Goal: Transaction & Acquisition: Obtain resource

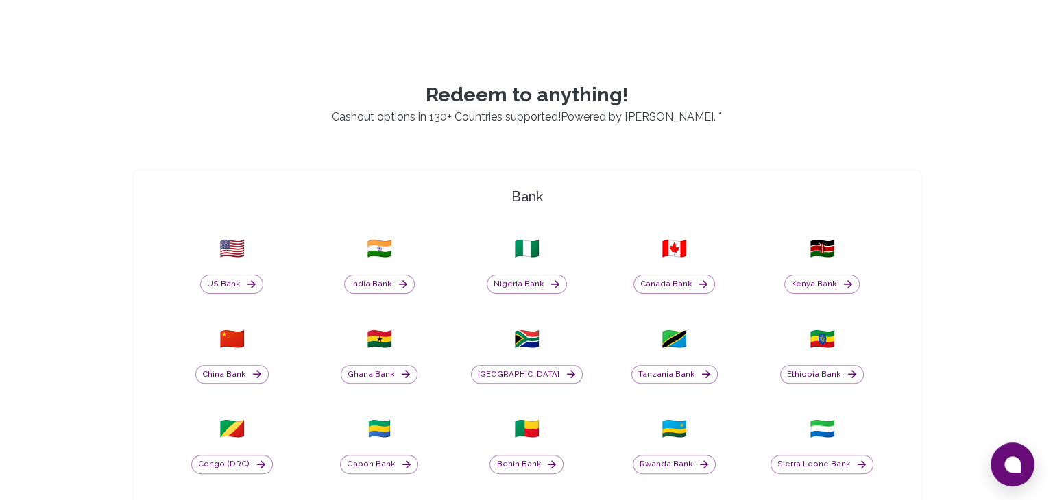
scroll to position [343, 0]
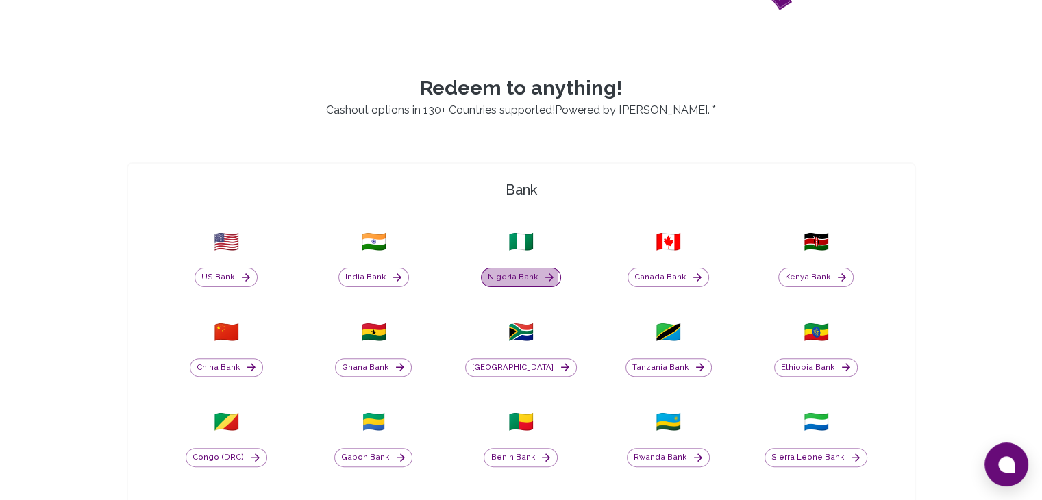
click at [518, 275] on button "Nigeria Bank" at bounding box center [521, 277] width 80 height 19
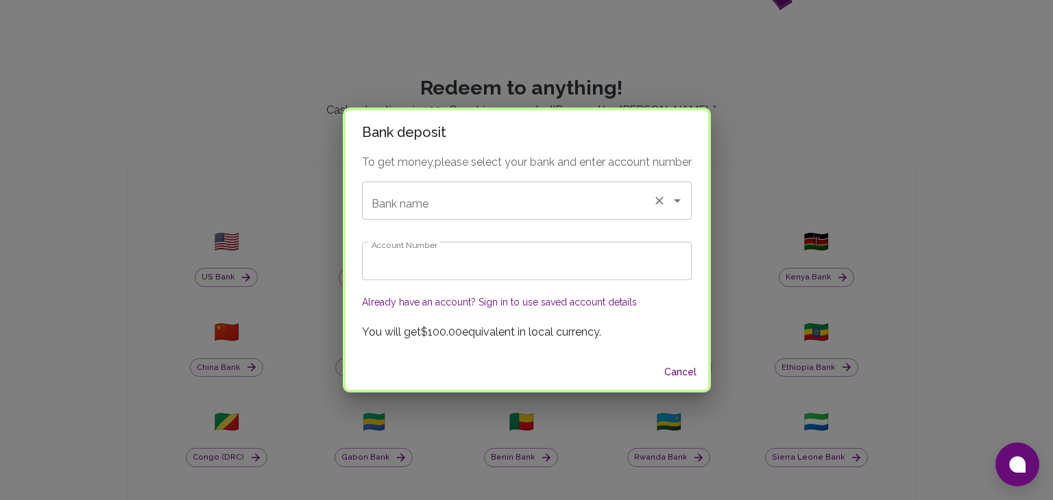
click at [434, 203] on input "Bank name" at bounding box center [507, 201] width 279 height 26
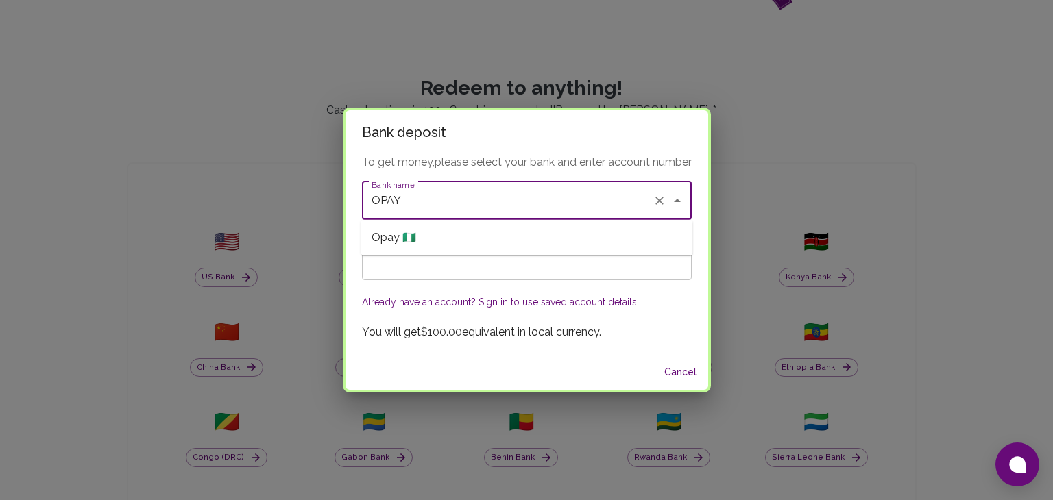
click at [444, 234] on li "Opay 🇳🇬" at bounding box center [526, 237] width 332 height 25
type input "Opay"
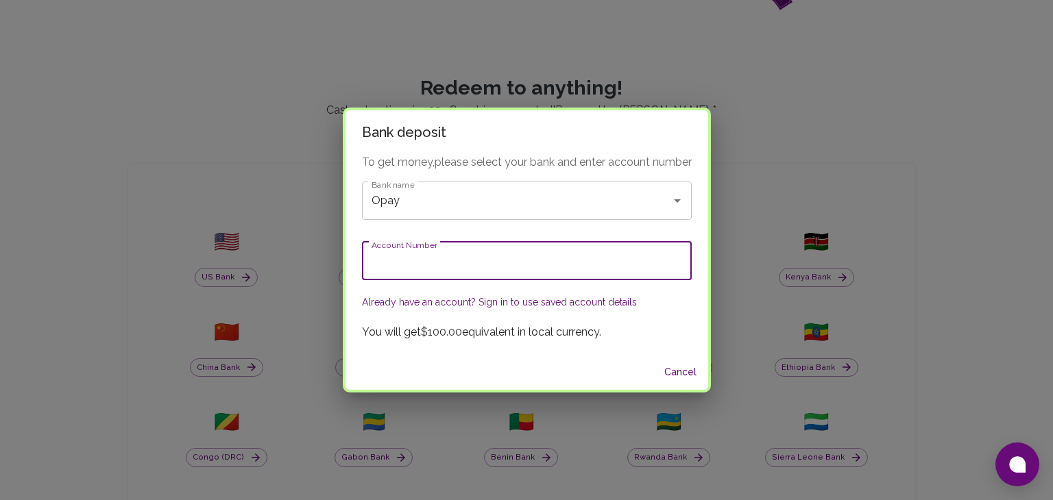
click at [430, 260] on input "Account Number" at bounding box center [527, 261] width 330 height 38
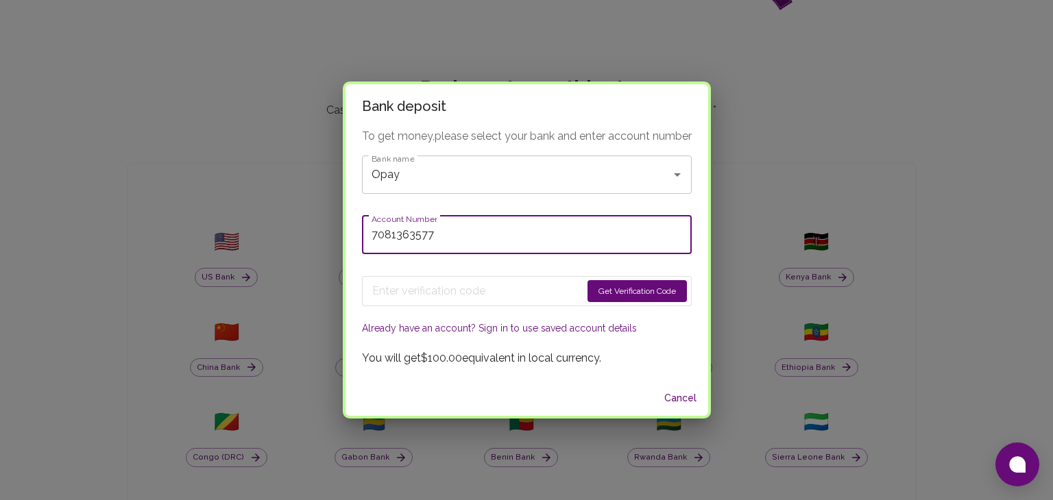
type input "7081363577"
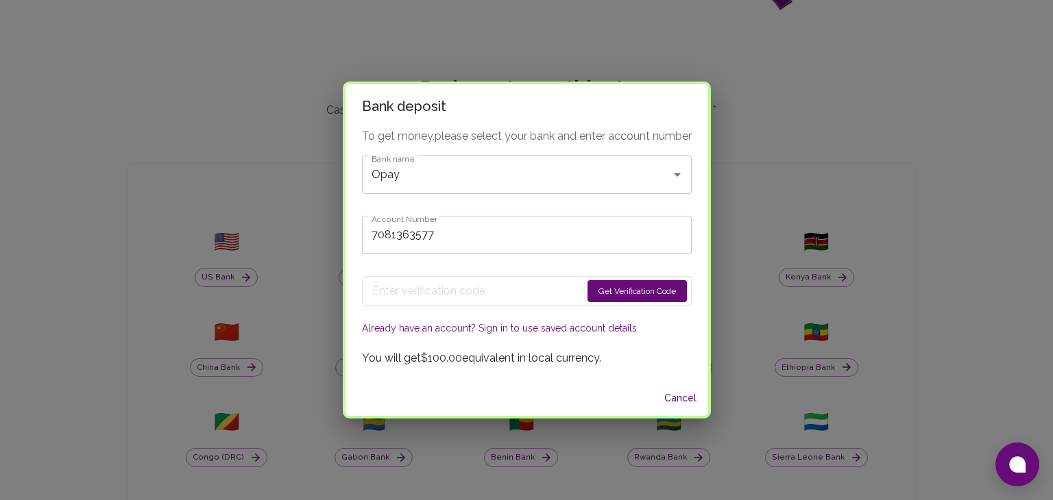
click at [641, 291] on button "Get Verification Code" at bounding box center [636, 291] width 99 height 22
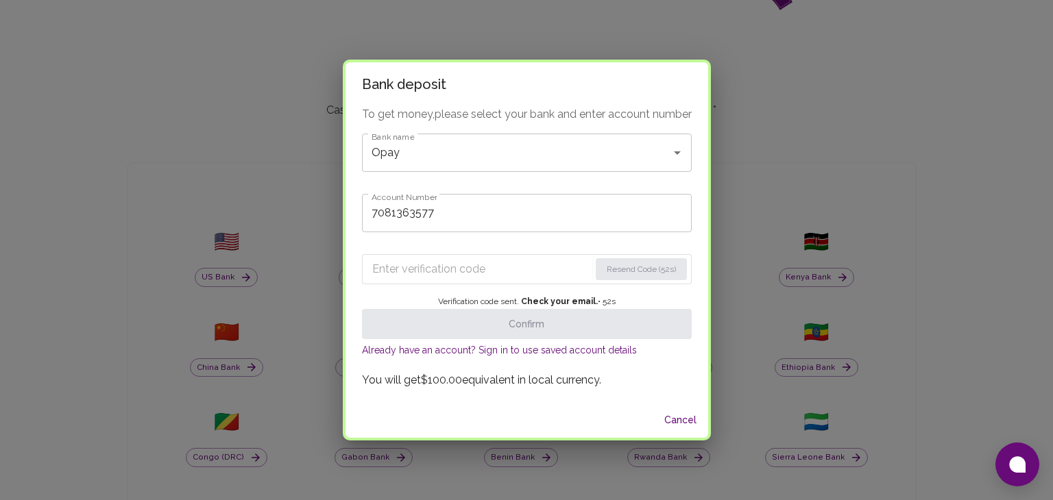
click at [466, 274] on input "Enter verification code" at bounding box center [480, 269] width 217 height 22
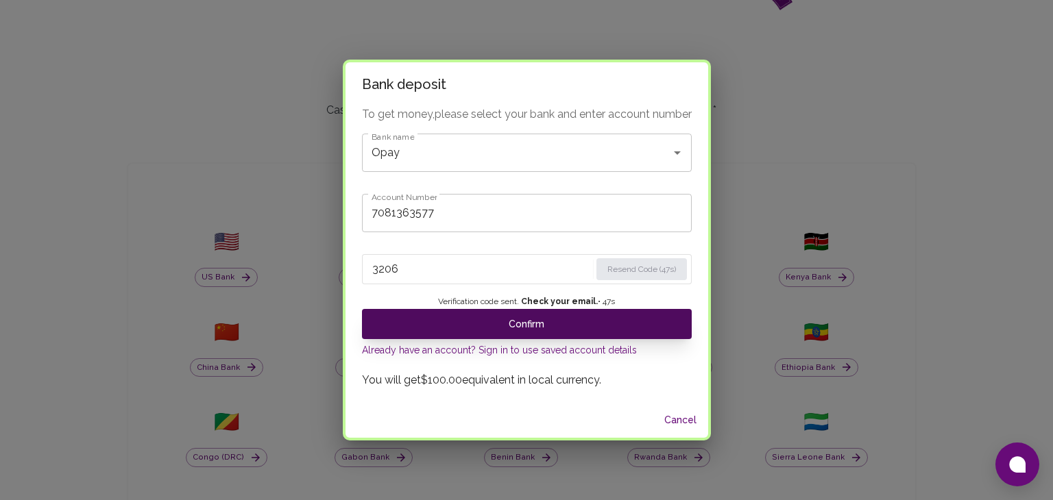
type input "3206"
click at [488, 320] on button "Confirm" at bounding box center [527, 324] width 330 height 30
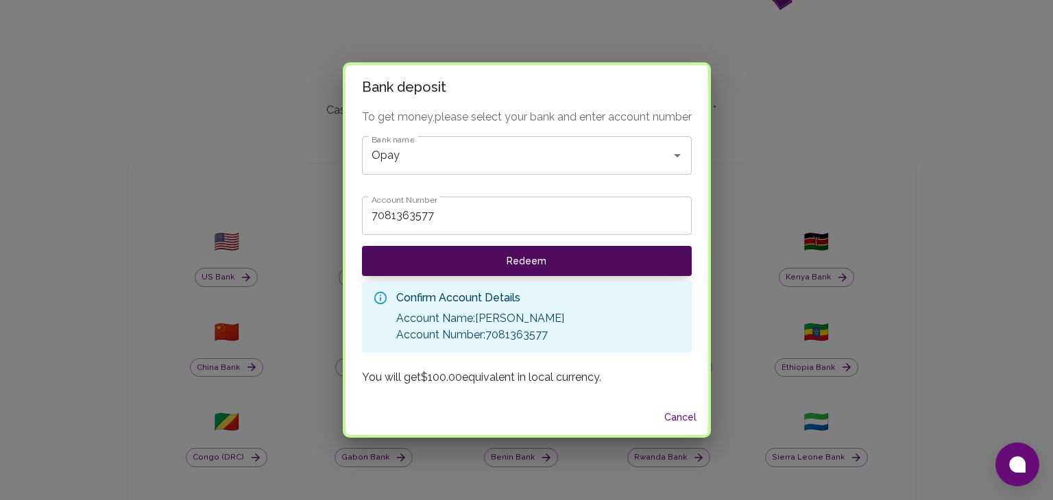
click at [559, 254] on button "Redeem" at bounding box center [527, 261] width 330 height 30
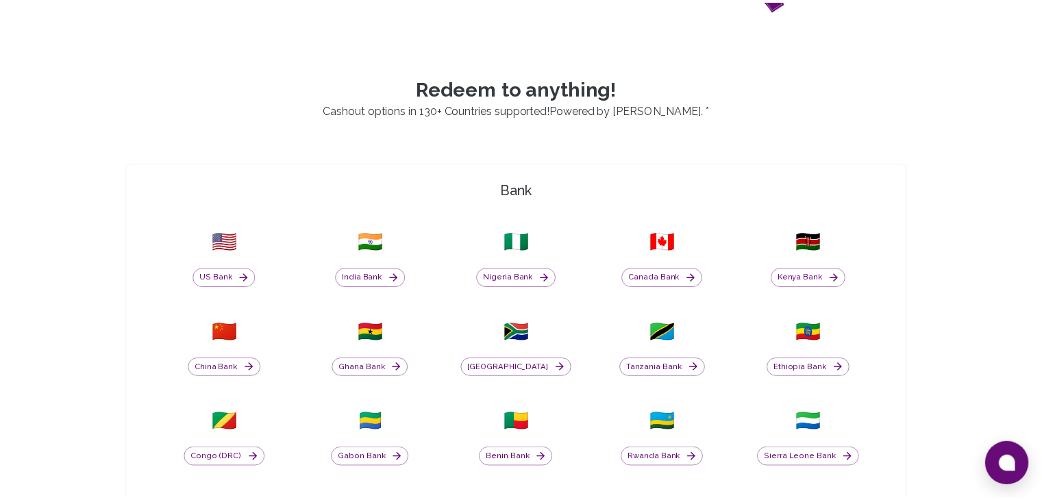
scroll to position [0, 0]
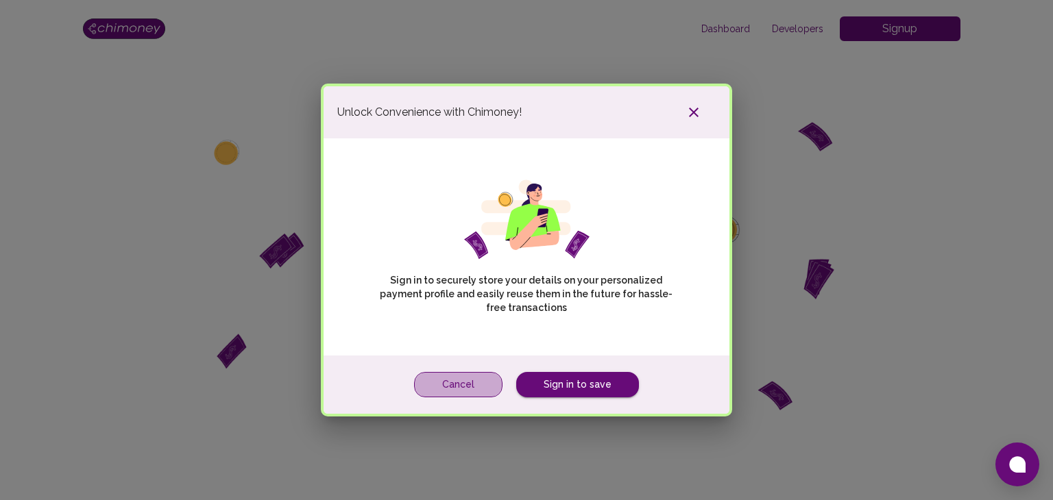
click at [478, 380] on button "Cancel" at bounding box center [458, 384] width 88 height 25
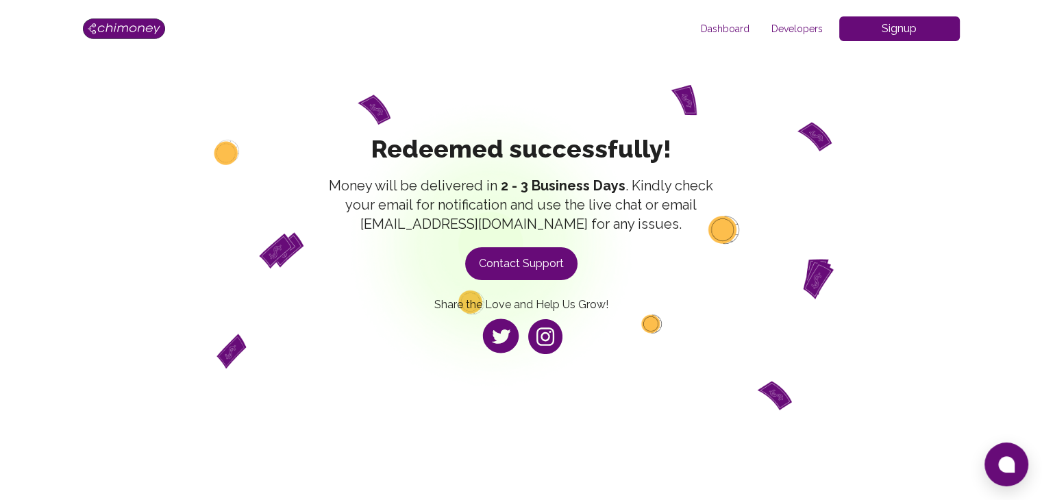
click at [538, 261] on button "Contact Support" at bounding box center [521, 263] width 112 height 33
click at [537, 260] on button "Contact Support" at bounding box center [521, 263] width 112 height 33
click at [503, 271] on button "Contact Support" at bounding box center [521, 263] width 112 height 33
click at [500, 256] on button "Contact Support" at bounding box center [521, 263] width 112 height 33
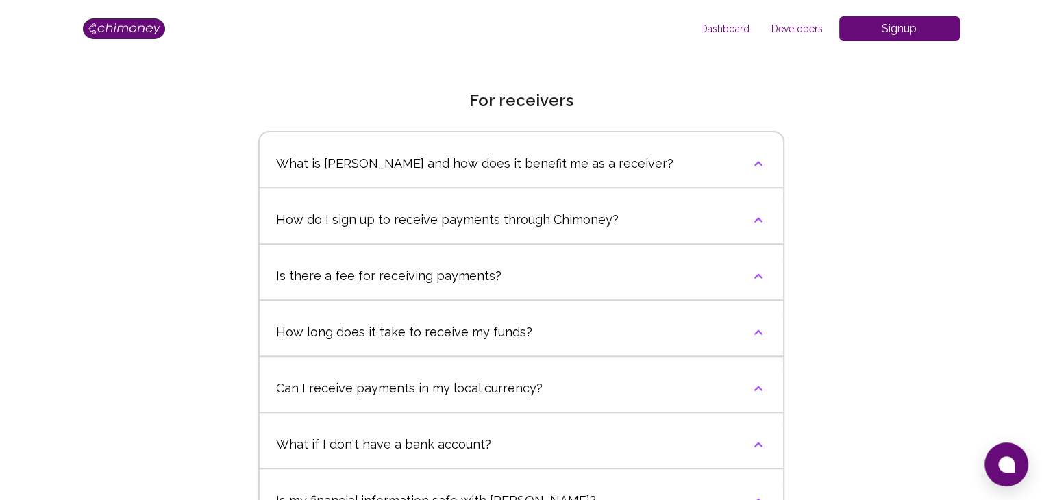
scroll to position [480, 0]
click at [491, 176] on button "What is [PERSON_NAME] and how does it benefit me as a receiver?" at bounding box center [522, 164] width 524 height 47
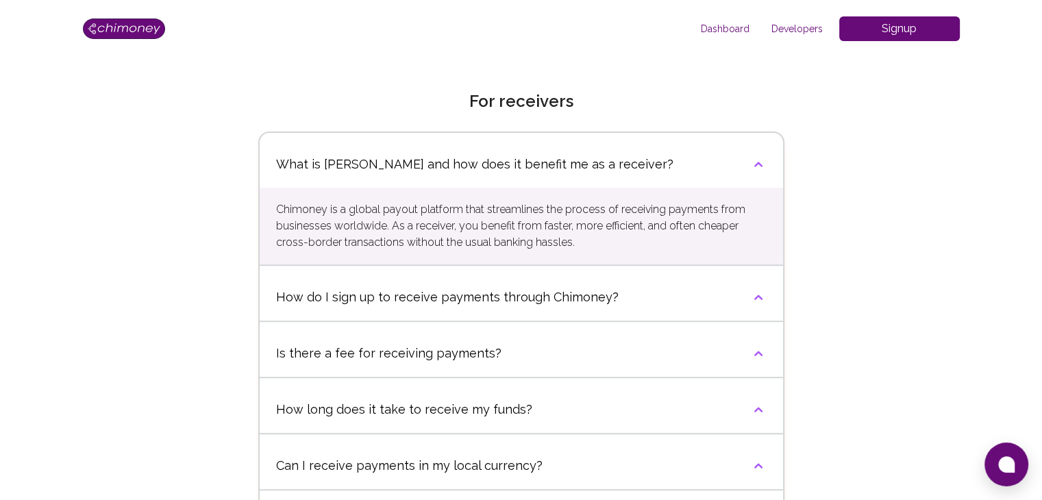
click at [518, 350] on button "Is there a fee for receiving payments?" at bounding box center [522, 353] width 524 height 47
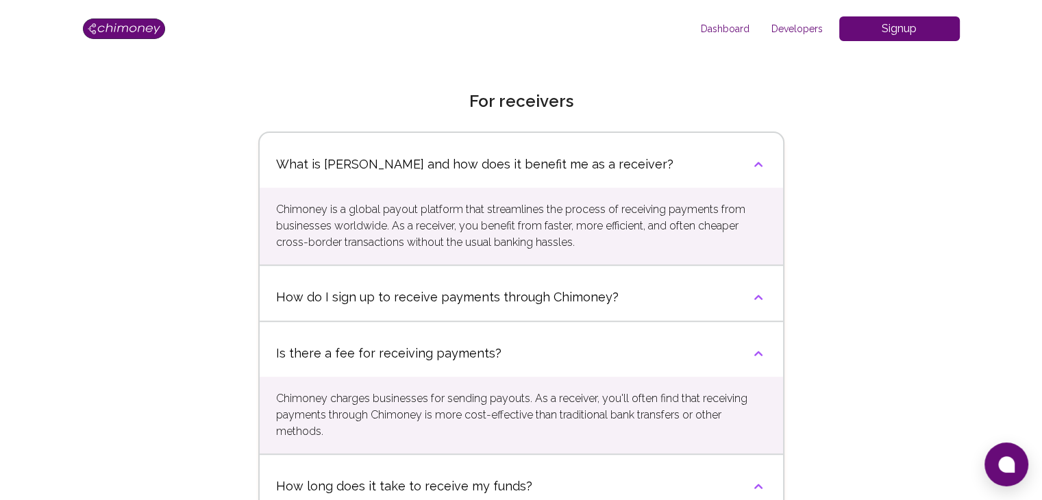
scroll to position [548, 0]
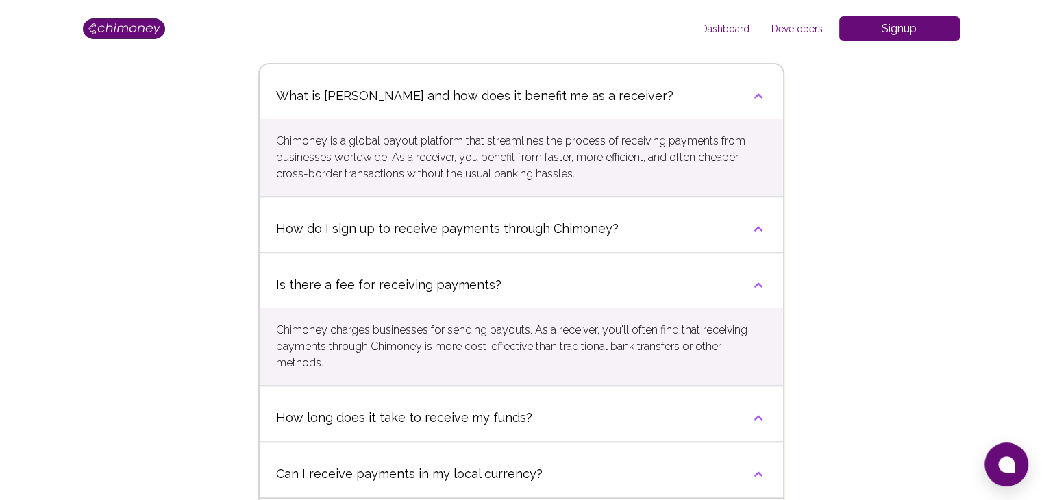
click at [521, 404] on button "How long does it take to receive my funds?" at bounding box center [522, 418] width 524 height 47
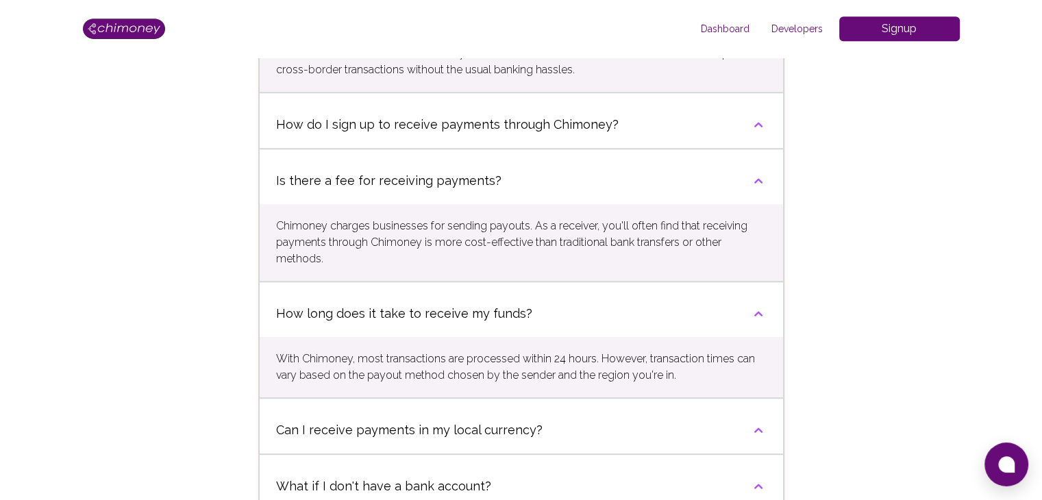
scroll to position [685, 0]
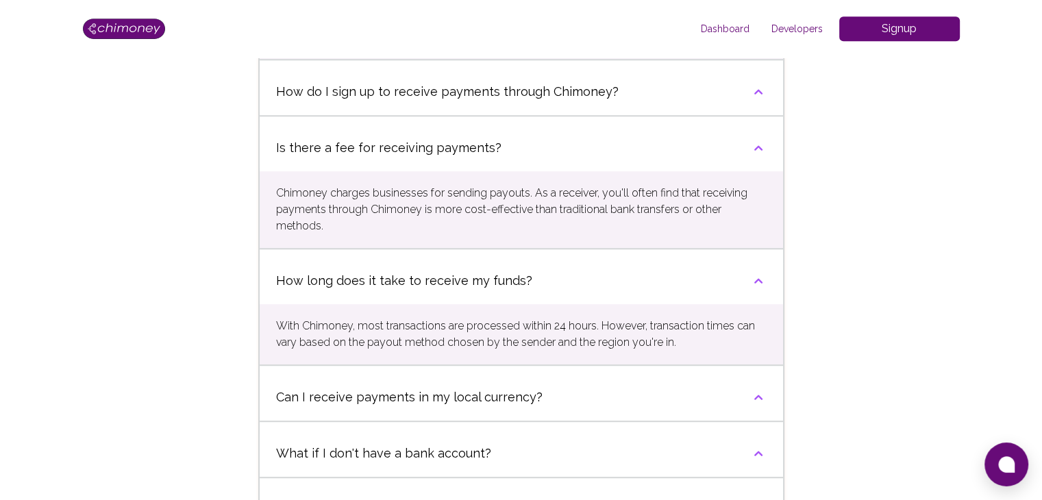
click at [524, 398] on span "Can I receive payments in my local currency?" at bounding box center [409, 397] width 267 height 19
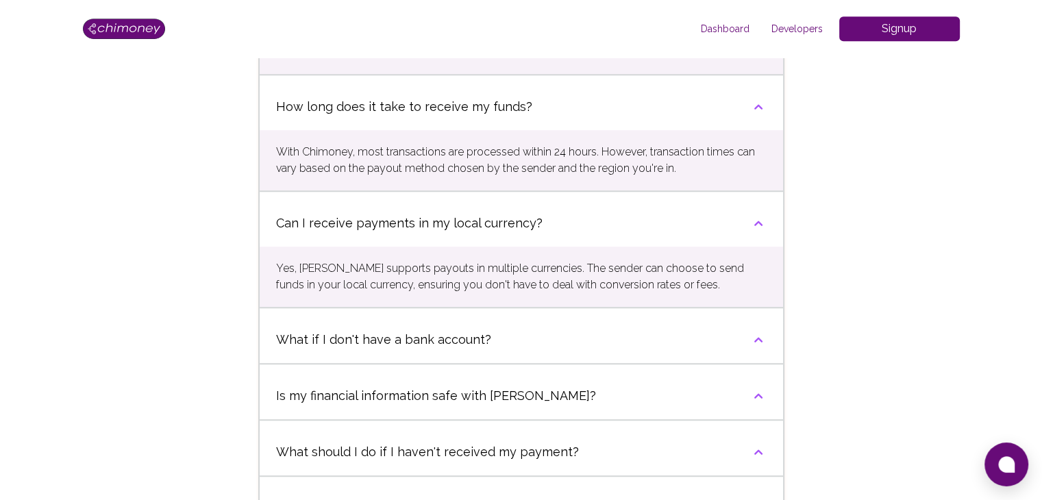
scroll to position [891, 0]
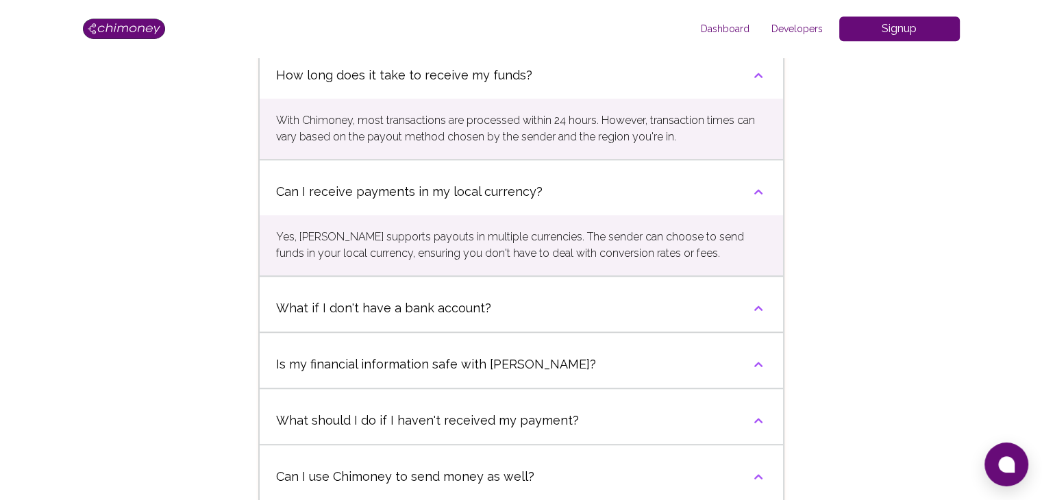
click at [408, 313] on span "What if I don't have a bank account?" at bounding box center [383, 308] width 215 height 19
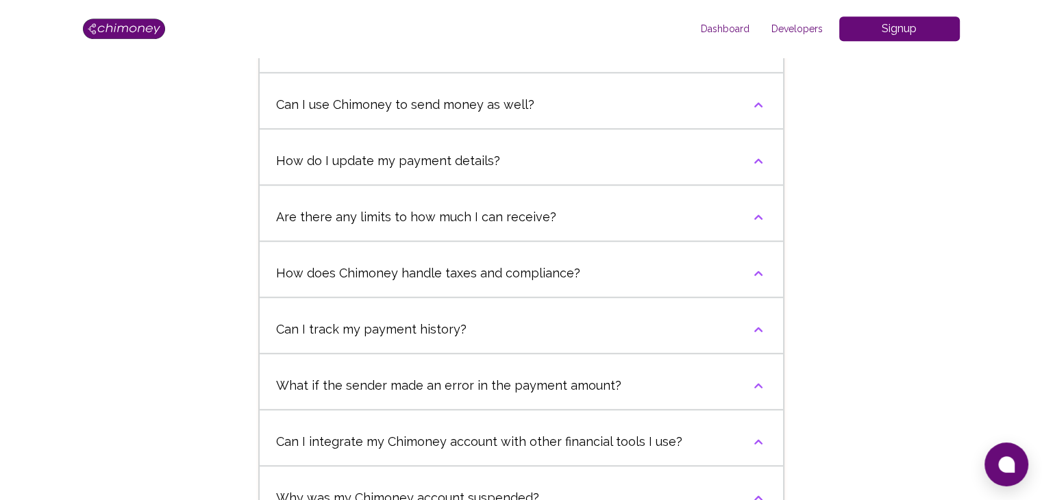
scroll to position [1371, 0]
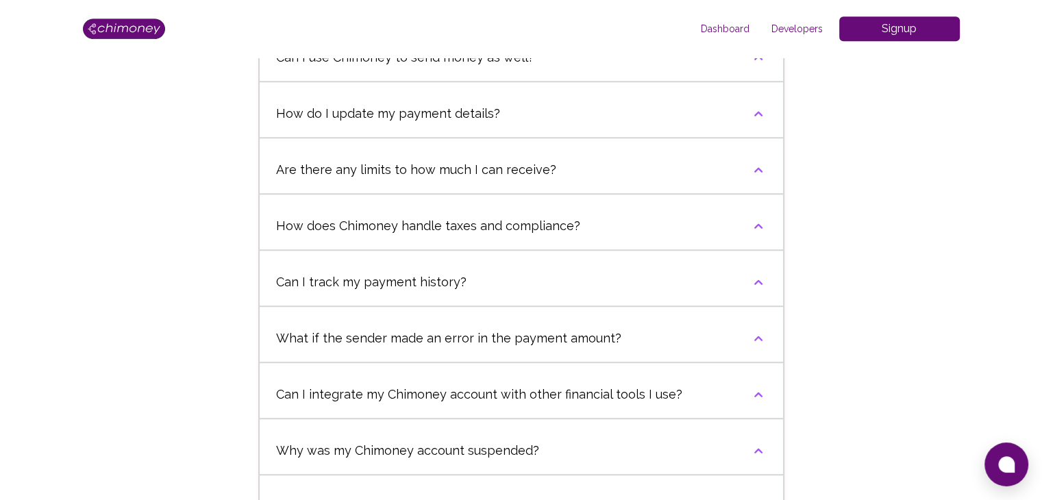
click at [469, 283] on button "Can I track my payment history?" at bounding box center [522, 282] width 524 height 47
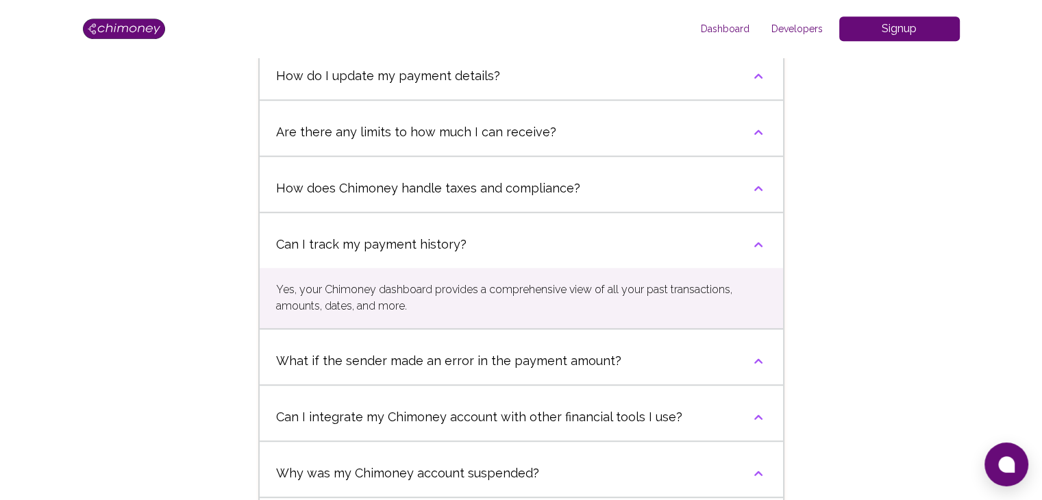
scroll to position [1439, 0]
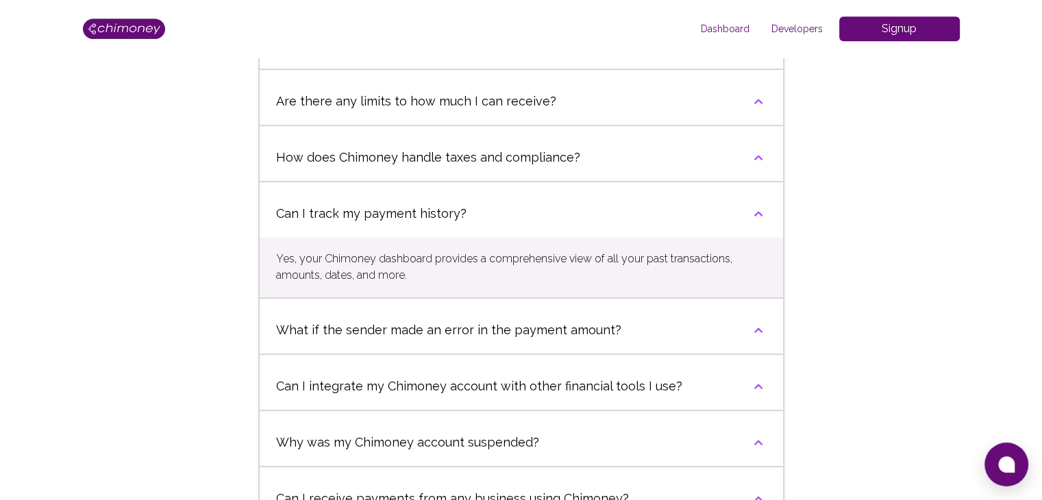
click at [570, 334] on span "What if the sender made an error in the payment amount?" at bounding box center [448, 330] width 345 height 19
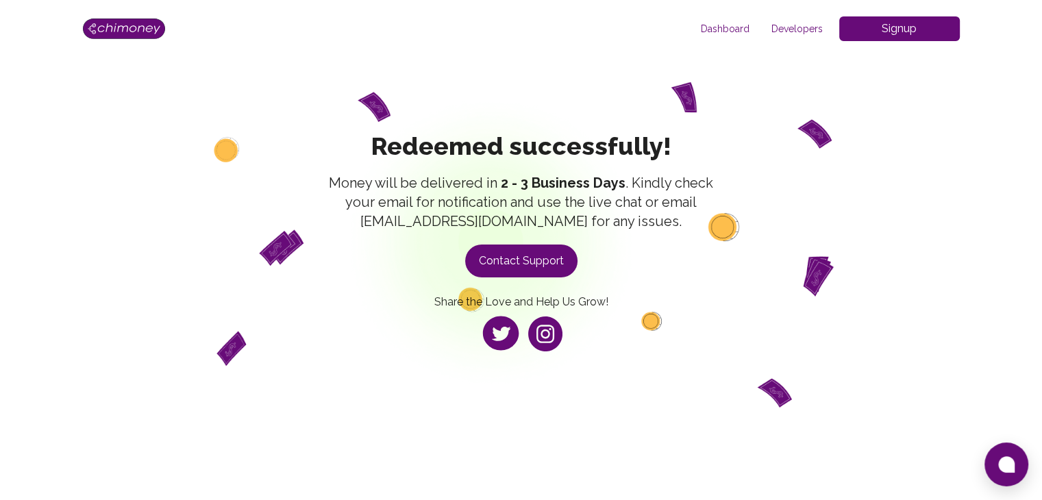
scroll to position [0, 0]
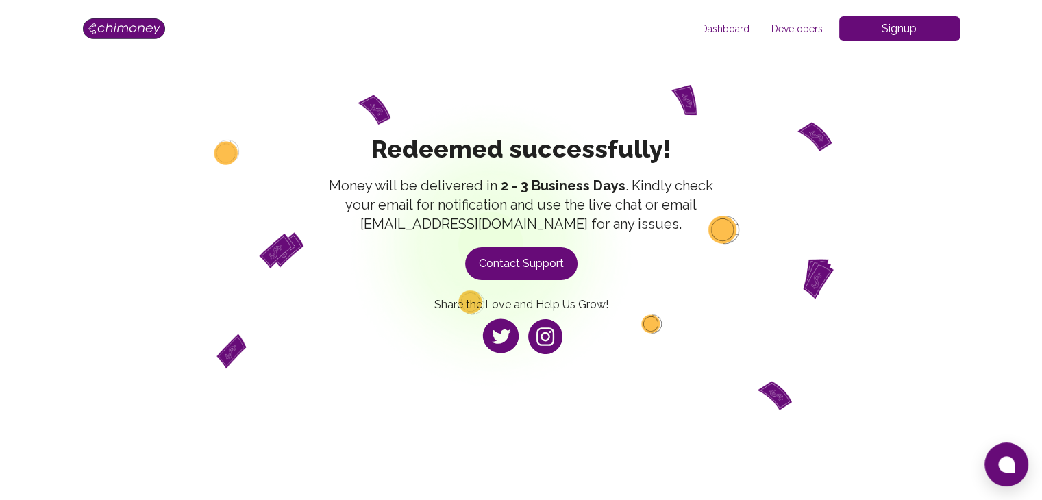
click at [548, 269] on button "Contact Support" at bounding box center [521, 263] width 112 height 33
click at [548, 340] on img at bounding box center [545, 336] width 34 height 35
click at [546, 333] on img at bounding box center [545, 336] width 34 height 35
click at [502, 347] on img at bounding box center [500, 337] width 41 height 40
